Goal: Task Accomplishment & Management: Complete application form

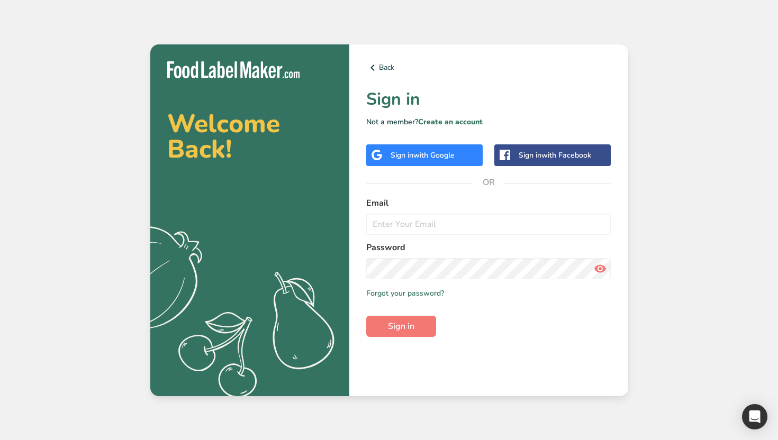
click at [447, 157] on span "with Google" at bounding box center [433, 155] width 41 height 10
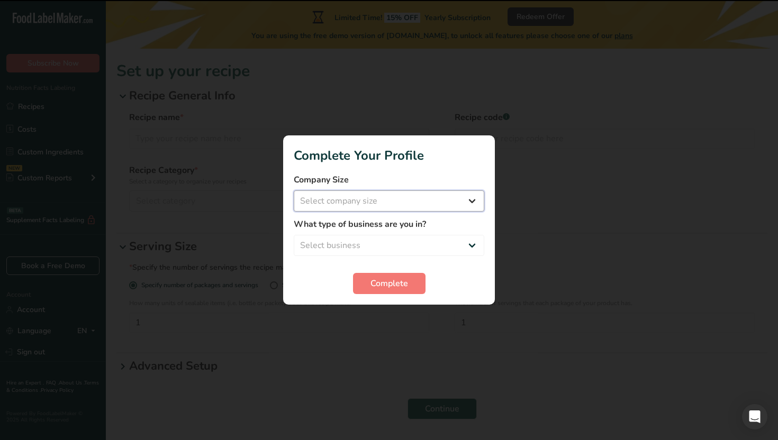
click at [413, 198] on select "Select company size Over 500 Employees test 1 1 Fewer than 10 Employees Fewer t…" at bounding box center [389, 201] width 191 height 21
select select "11"
click at [294, 191] on select "Select company size Over 500 Employees test 1 1 Fewer than 10 Employees Fewer t…" at bounding box center [389, 201] width 191 height 21
click at [380, 247] on select "Select business Packaged Food Manufacturer Restaurant & Cafe Bakery Meal Plans …" at bounding box center [389, 245] width 191 height 21
select select "3"
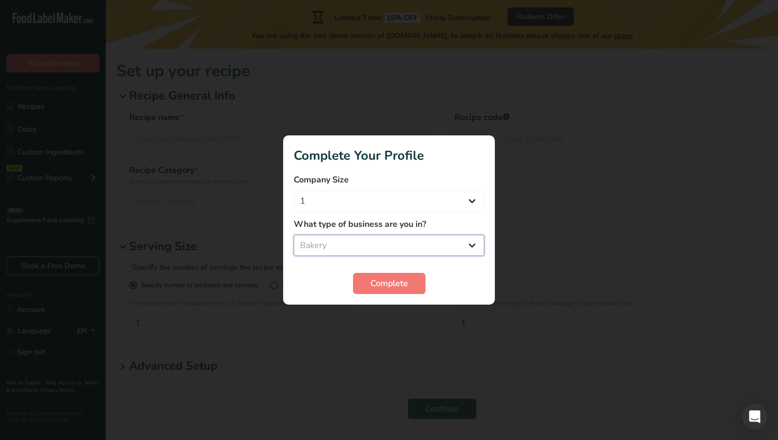
click at [294, 235] on select "Select business Packaged Food Manufacturer Restaurant & Cafe Bakery Meal Plans …" at bounding box center [389, 245] width 191 height 21
click at [372, 284] on span "Complete" at bounding box center [390, 283] width 38 height 13
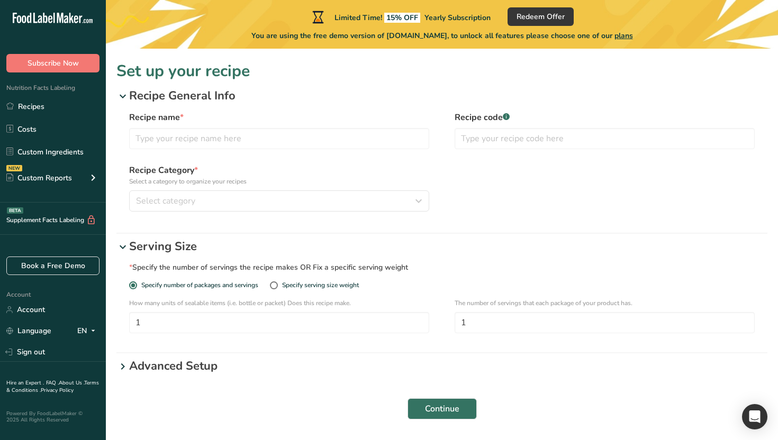
click at [624, 34] on span "plans" at bounding box center [624, 36] width 19 height 10
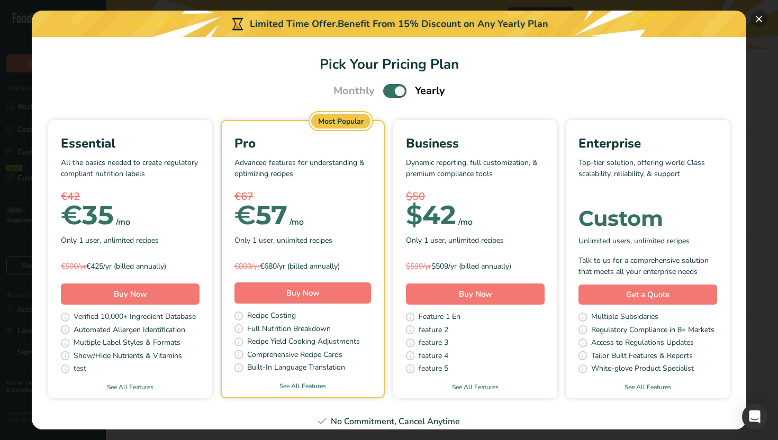
click at [760, 20] on button "Pick Your Pricing Plan Modal" at bounding box center [759, 19] width 17 height 17
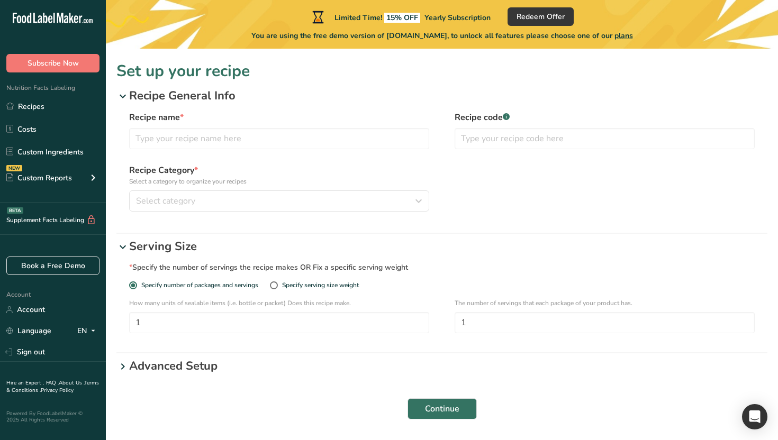
click at [389, 17] on span "15% OFF" at bounding box center [402, 18] width 36 height 10
click at [537, 20] on span "Redeem Offer" at bounding box center [541, 16] width 48 height 11
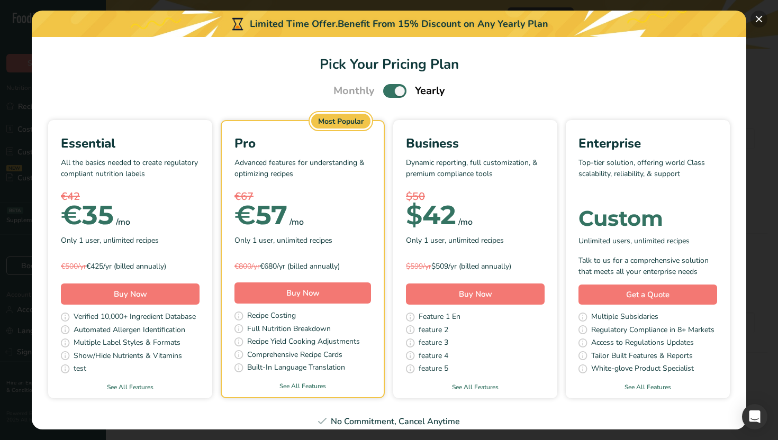
click at [763, 21] on button "Pick Your Pricing Plan Modal" at bounding box center [759, 19] width 17 height 17
